Goal: Transaction & Acquisition: Purchase product/service

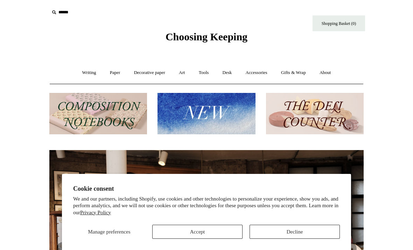
click at [307, 231] on button "Decline" at bounding box center [295, 231] width 90 height 14
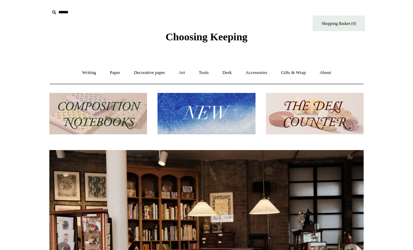
click at [109, 76] on link "Paper +" at bounding box center [115, 72] width 23 height 19
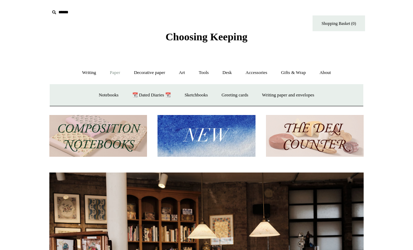
click at [281, 95] on link "Writing paper and envelopes +" at bounding box center [288, 95] width 65 height 19
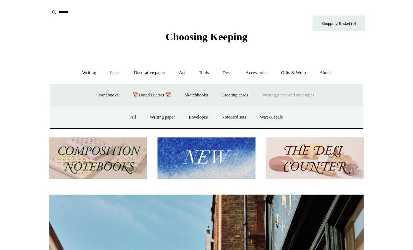
scroll to position [0, 314]
click at [162, 119] on link "Writing paper" at bounding box center [162, 117] width 38 height 19
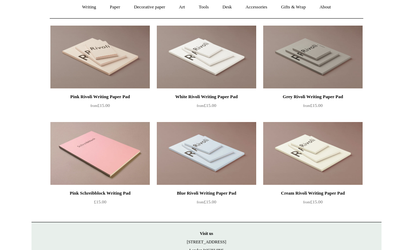
scroll to position [65, 0]
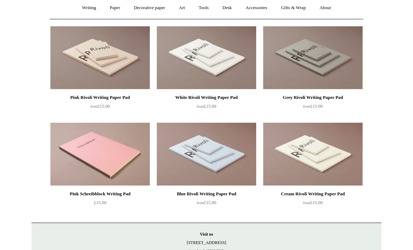
click at [346, 189] on div "Cream Rivoli Writing Paper Pad" at bounding box center [313, 193] width 96 height 8
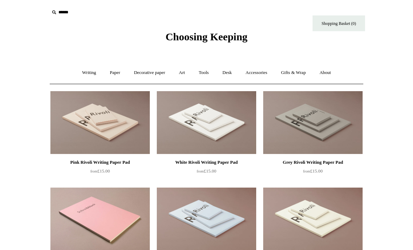
click at [135, 70] on link "Decorative paper +" at bounding box center [150, 72] width 44 height 19
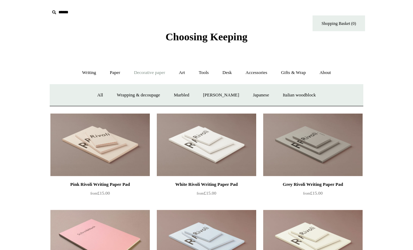
click at [94, 93] on link "All" at bounding box center [100, 95] width 19 height 19
click at [83, 73] on link "Writing +" at bounding box center [89, 72] width 27 height 19
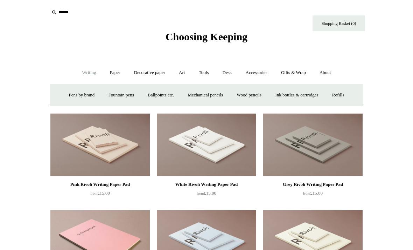
click at [106, 73] on link "Paper +" at bounding box center [115, 72] width 23 height 19
click at [286, 96] on link "Writing paper and envelopes +" at bounding box center [288, 95] width 65 height 19
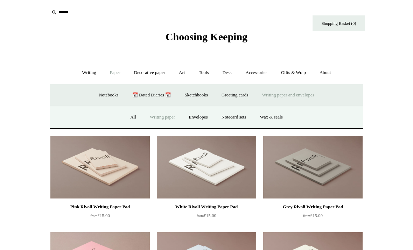
click at [196, 114] on link "Envelopes" at bounding box center [197, 117] width 31 height 19
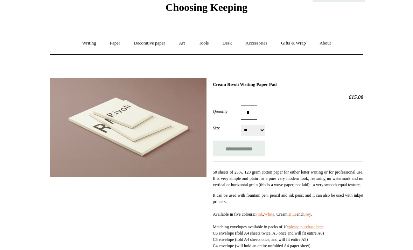
scroll to position [49, 0]
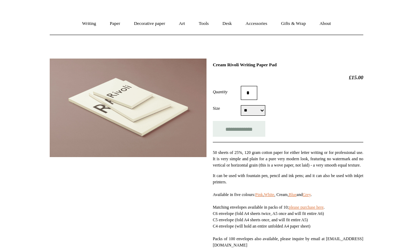
click at [260, 108] on select "** ** **" at bounding box center [253, 110] width 24 height 10
select select "**"
click at [389, 129] on html "Menu Choosing Keeping * Shipping Information Shopping Basket (0) * ⤺ + +" at bounding box center [206, 230] width 413 height 559
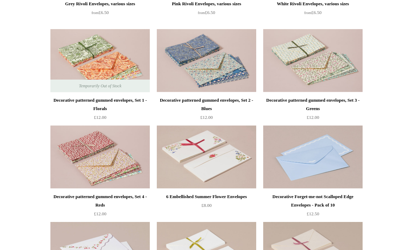
scroll to position [158, 0]
click at [194, 201] on div "6 Embellished Summer Flower Envelopes" at bounding box center [207, 196] width 96 height 8
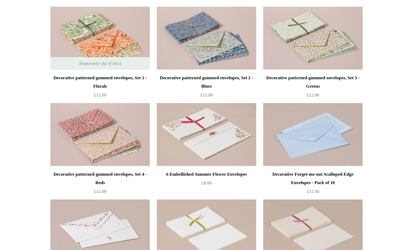
click at [343, 173] on div "Decorative Forget-me-not Scalloped Edge Envelopes - Pack of 10" at bounding box center [313, 178] width 96 height 17
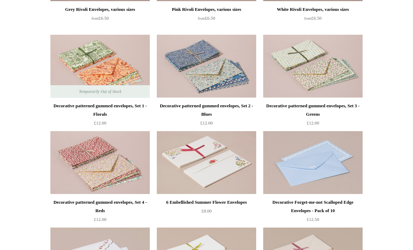
scroll to position [0, 0]
